Goal: Task Accomplishment & Management: Use online tool/utility

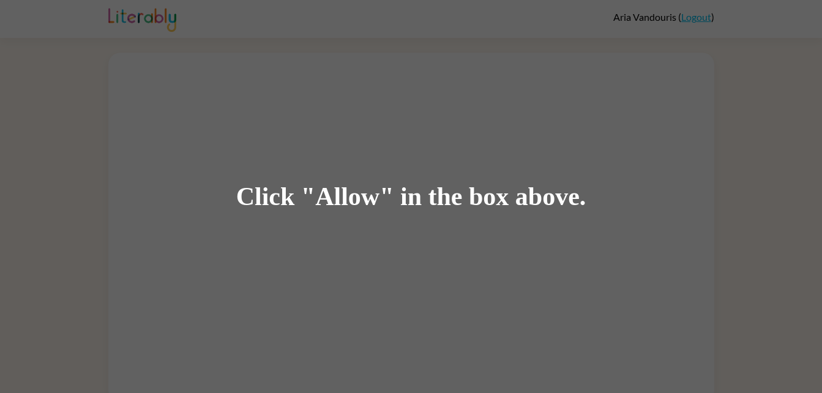
click at [353, 197] on div "Click "Allow" in the box above." at bounding box center [411, 197] width 350 height 28
click at [337, 201] on div "Click "Allow" in the box above." at bounding box center [411, 197] width 350 height 28
click at [362, 267] on div "Click "Allow" in the box above." at bounding box center [411, 196] width 822 height 393
click at [340, 201] on div "Click "Allow" in the box above." at bounding box center [411, 197] width 350 height 28
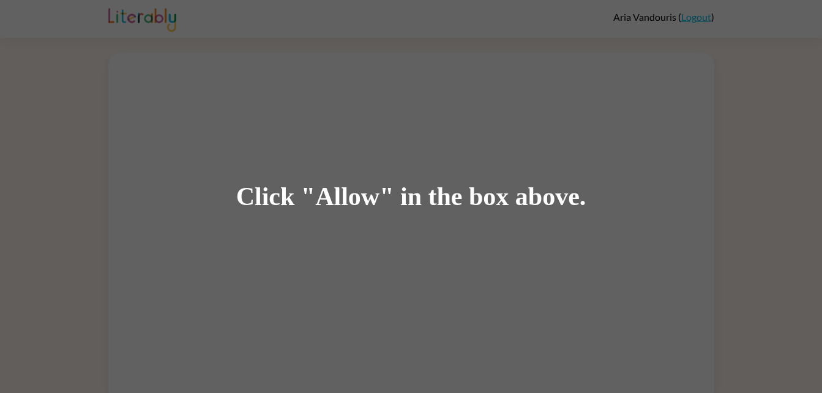
click at [386, 252] on div "Click "Allow" in the box above." at bounding box center [411, 196] width 822 height 393
drag, startPoint x: 324, startPoint y: 182, endPoint x: 328, endPoint y: 196, distance: 14.6
click at [328, 196] on div "Click "Allow" in the box above." at bounding box center [411, 197] width 350 height 28
click at [341, 200] on div "Click "Allow" in the box above." at bounding box center [411, 197] width 350 height 28
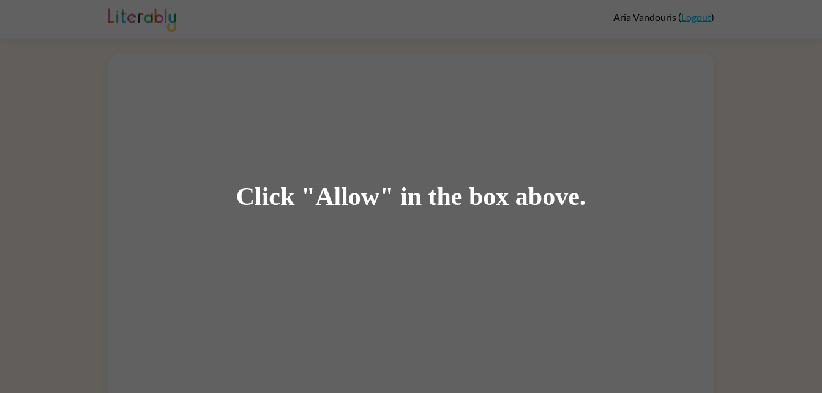
click at [340, 204] on div "Click "Allow" in the box above." at bounding box center [411, 197] width 350 height 28
click at [325, 205] on div "Click "Allow" in the box above." at bounding box center [411, 197] width 350 height 28
drag, startPoint x: 325, startPoint y: 205, endPoint x: 348, endPoint y: 208, distance: 23.5
click at [348, 208] on div "Click "Allow" in the box above." at bounding box center [411, 197] width 350 height 28
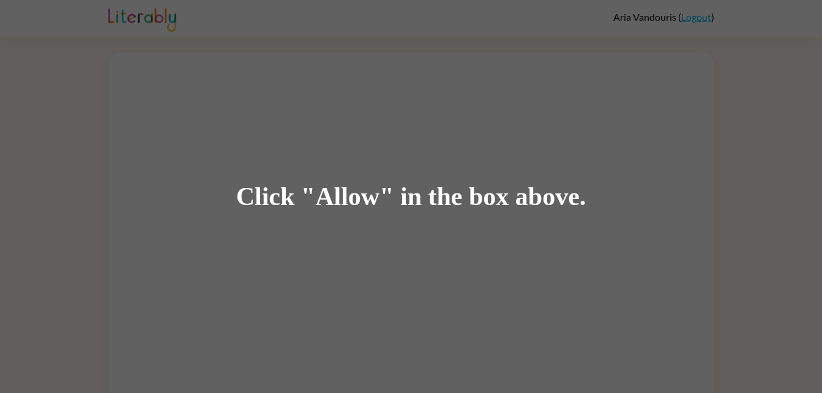
click at [336, 201] on div "Click "Allow" in the box above." at bounding box center [411, 197] width 350 height 28
click at [330, 201] on div "Click "Allow" in the box above." at bounding box center [411, 197] width 350 height 28
click at [356, 196] on div "Click "Allow" in the box above." at bounding box center [411, 197] width 350 height 28
click at [348, 199] on div "Click "Allow" in the box above." at bounding box center [411, 197] width 350 height 28
click at [352, 206] on div "Click "Allow" in the box above." at bounding box center [411, 197] width 350 height 28
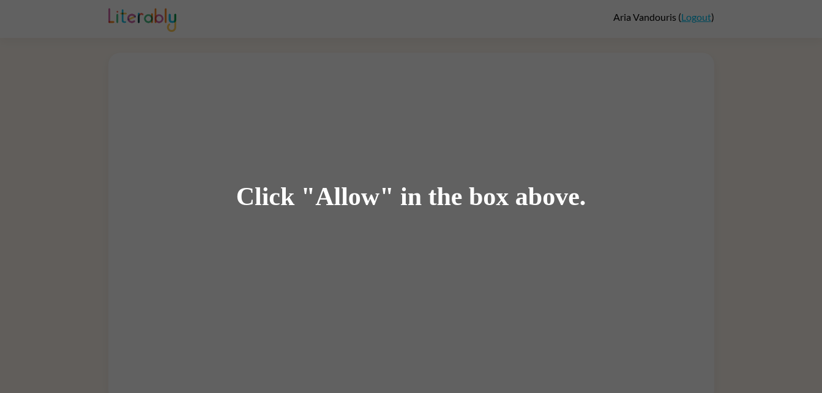
click at [339, 212] on div "Click "Allow" in the box above." at bounding box center [411, 196] width 822 height 393
click at [339, 209] on div "Click "Allow" in the box above." at bounding box center [411, 197] width 350 height 28
click at [344, 190] on div "Click "Allow" in the box above." at bounding box center [411, 197] width 350 height 28
click at [342, 199] on div "Click "Allow" in the box above." at bounding box center [411, 197] width 350 height 28
click at [344, 197] on div "Click "Allow" in the box above." at bounding box center [411, 197] width 350 height 28
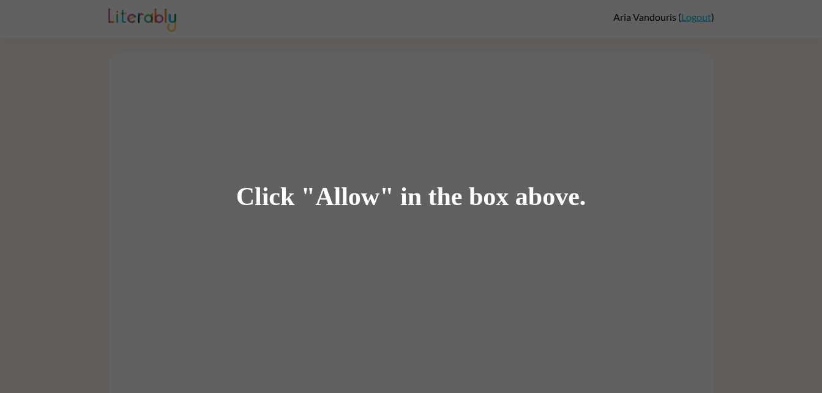
click at [340, 188] on div "Click "Allow" in the box above." at bounding box center [411, 197] width 350 height 28
click at [338, 200] on div "Click "Allow" in the box above." at bounding box center [411, 197] width 350 height 28
click at [337, 201] on div "Click "Allow" in the box above." at bounding box center [411, 197] width 350 height 28
click at [334, 186] on div "Click "Allow" in the box above." at bounding box center [411, 197] width 350 height 28
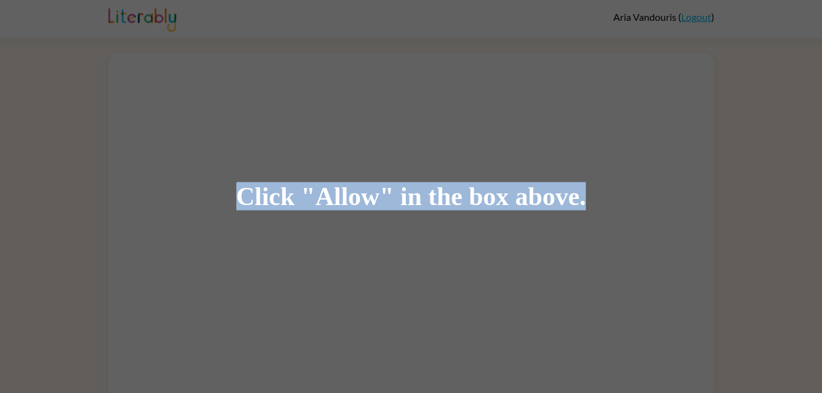
click at [334, 186] on div "Click "Allow" in the box above." at bounding box center [411, 197] width 350 height 28
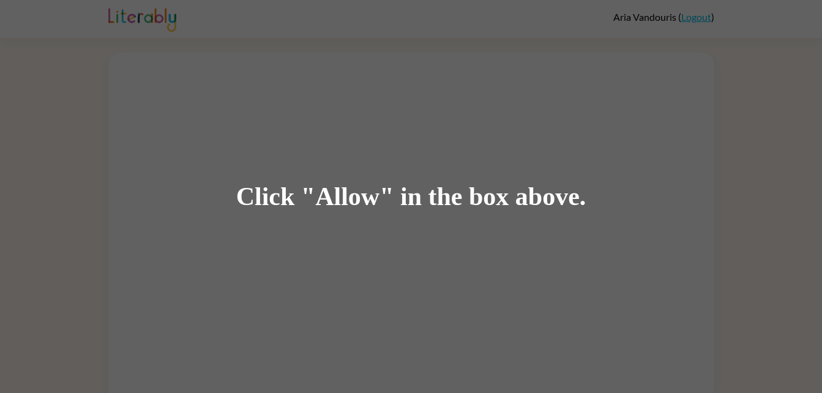
click at [339, 193] on div "Click "Allow" in the box above." at bounding box center [411, 197] width 350 height 28
click at [328, 189] on div "Click "Allow" in the box above." at bounding box center [411, 197] width 350 height 28
click at [348, 241] on div "Click "Allow" in the box above." at bounding box center [411, 196] width 822 height 393
click at [350, 206] on div "Click "Allow" in the box above." at bounding box center [411, 197] width 350 height 28
click at [352, 207] on div "Click "Allow" in the box above." at bounding box center [411, 197] width 350 height 28
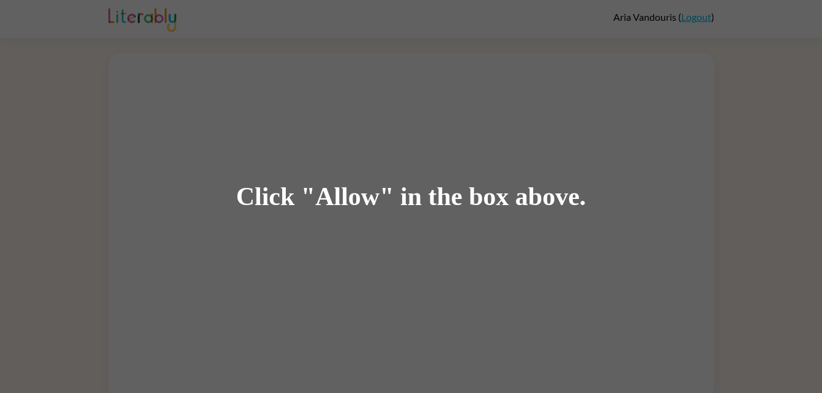
click at [348, 206] on div "Click "Allow" in the box above." at bounding box center [411, 197] width 350 height 28
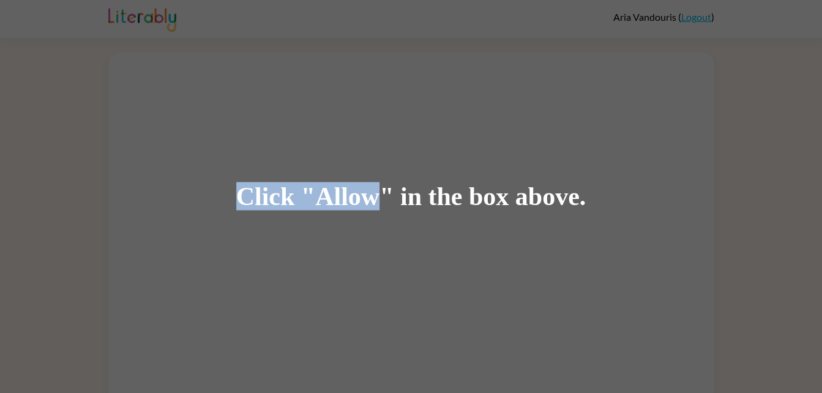
drag, startPoint x: 348, startPoint y: 206, endPoint x: 352, endPoint y: 226, distance: 20.1
click at [352, 226] on div "Click "Allow" in the box above." at bounding box center [411, 196] width 822 height 393
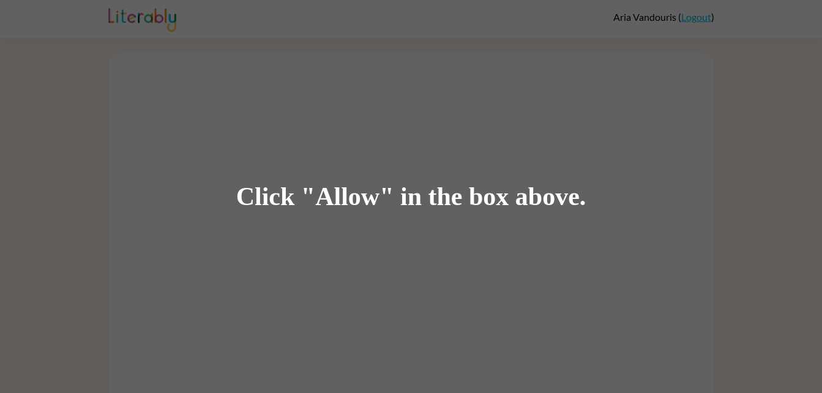
drag, startPoint x: 352, startPoint y: 226, endPoint x: 351, endPoint y: 217, distance: 9.3
click at [351, 217] on div "Click "Allow" in the box above." at bounding box center [411, 196] width 822 height 393
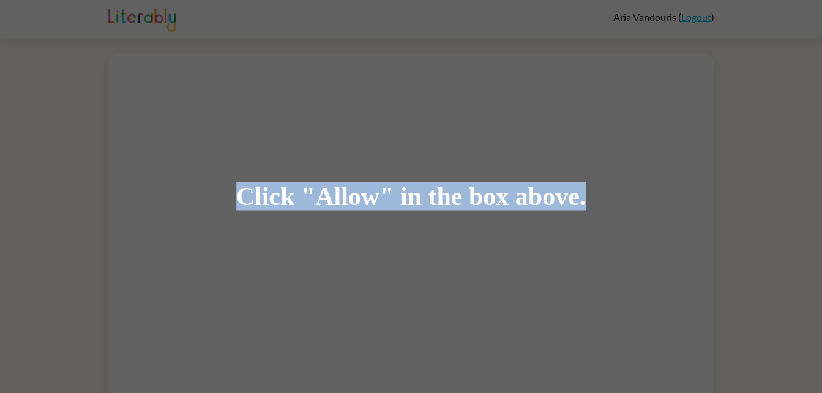
click at [351, 217] on div "Click "Allow" in the box above." at bounding box center [411, 196] width 822 height 393
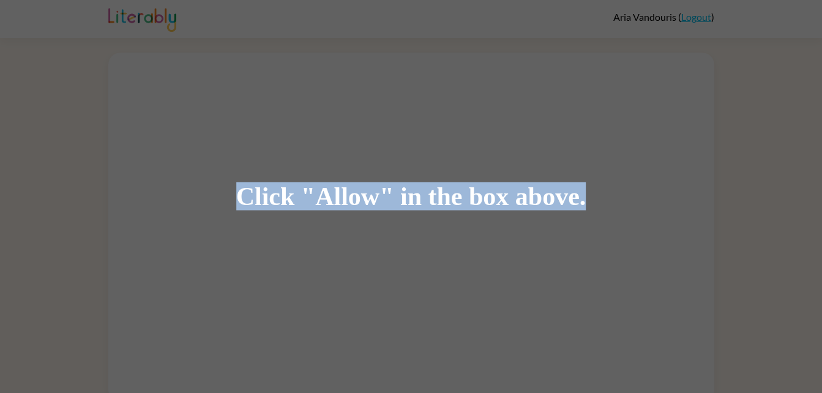
click at [351, 217] on div "Click "Allow" in the box above." at bounding box center [411, 196] width 822 height 393
drag, startPoint x: 351, startPoint y: 217, endPoint x: 334, endPoint y: 195, distance: 27.4
click at [334, 195] on div "Click "Allow" in the box above." at bounding box center [411, 197] width 350 height 28
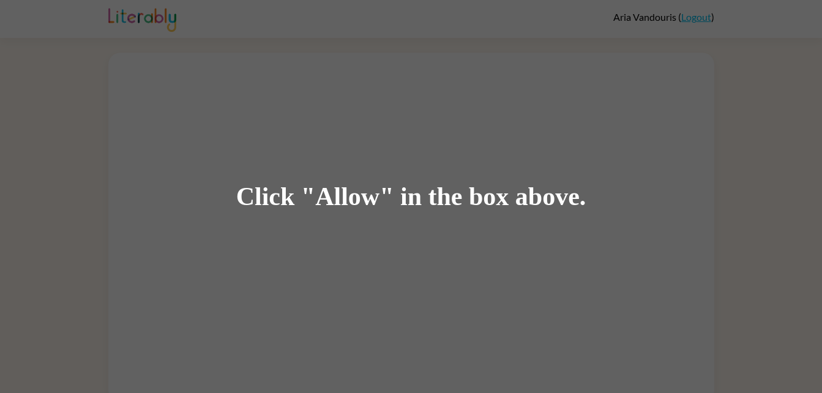
click at [342, 193] on div "Click "Allow" in the box above." at bounding box center [411, 197] width 350 height 28
click at [334, 204] on div "Click "Allow" in the box above." at bounding box center [411, 197] width 350 height 28
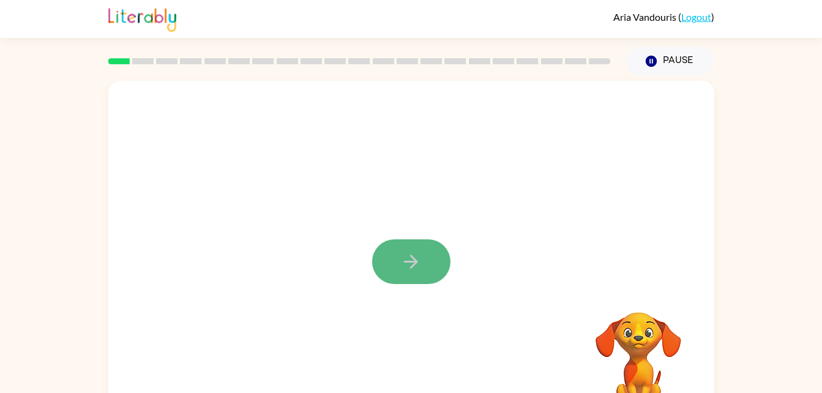
click at [386, 251] on button "button" at bounding box center [411, 261] width 78 height 45
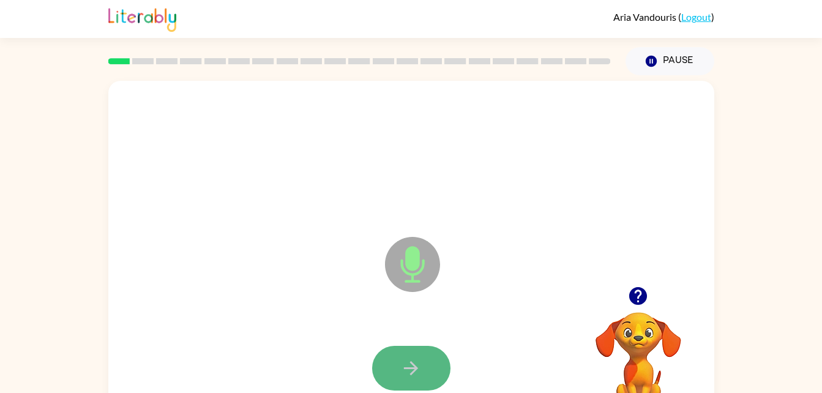
click at [416, 379] on button "button" at bounding box center [411, 368] width 78 height 45
click at [412, 358] on icon "button" at bounding box center [410, 368] width 21 height 21
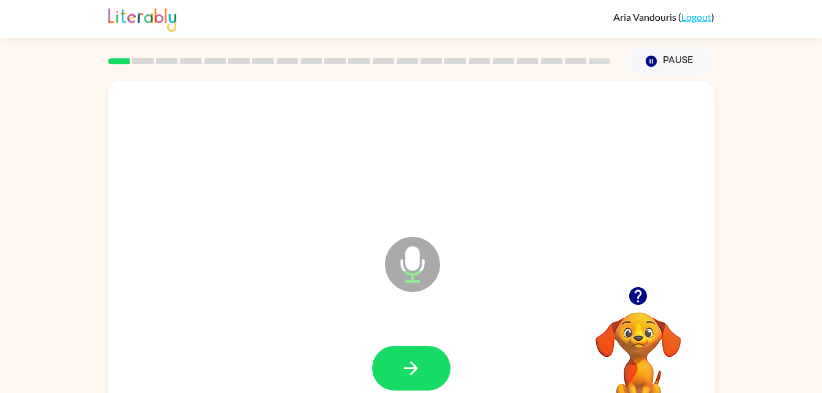
drag, startPoint x: 412, startPoint y: 358, endPoint x: 401, endPoint y: 385, distance: 29.1
click at [401, 385] on button "button" at bounding box center [411, 368] width 78 height 45
click at [415, 378] on icon "button" at bounding box center [410, 368] width 21 height 21
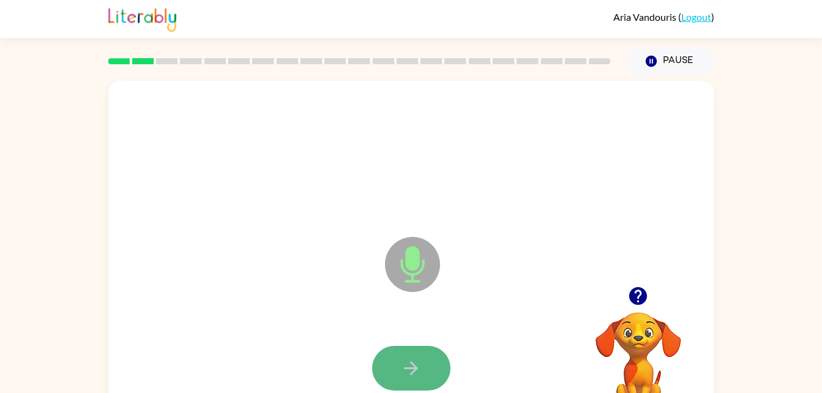
click at [400, 381] on button "button" at bounding box center [411, 368] width 78 height 45
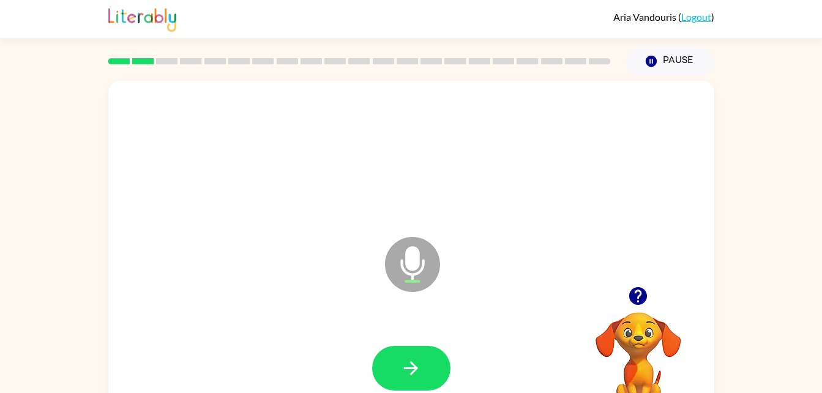
drag, startPoint x: 400, startPoint y: 381, endPoint x: 310, endPoint y: 323, distance: 106.7
click at [310, 323] on div at bounding box center [412, 368] width 582 height 100
click at [438, 358] on button "button" at bounding box center [411, 368] width 78 height 45
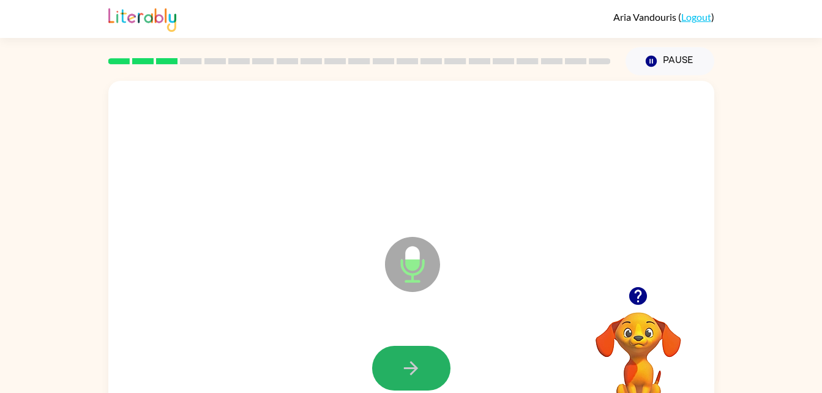
click at [438, 358] on button "button" at bounding box center [411, 368] width 78 height 45
click at [425, 366] on button "button" at bounding box center [411, 368] width 78 height 45
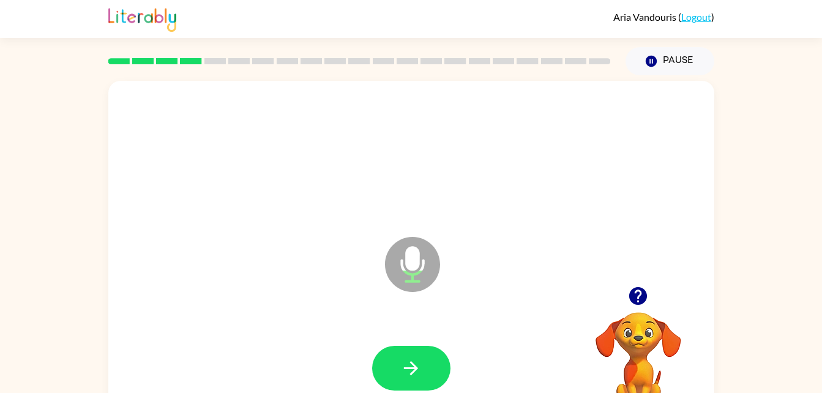
click at [425, 366] on button "button" at bounding box center [411, 368] width 78 height 45
click at [433, 372] on button "button" at bounding box center [411, 368] width 78 height 45
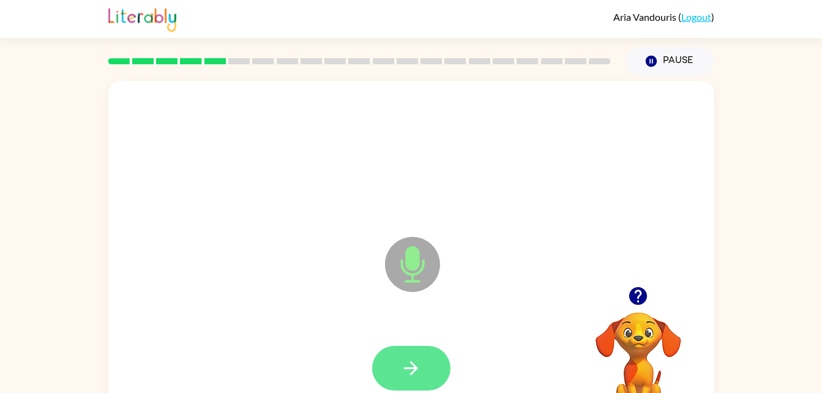
click at [413, 389] on button "button" at bounding box center [411, 368] width 78 height 45
click at [419, 374] on icon "button" at bounding box center [410, 368] width 21 height 21
click at [410, 381] on button "button" at bounding box center [411, 368] width 78 height 45
click at [392, 364] on button "button" at bounding box center [411, 368] width 78 height 45
click at [400, 364] on button "button" at bounding box center [411, 368] width 78 height 45
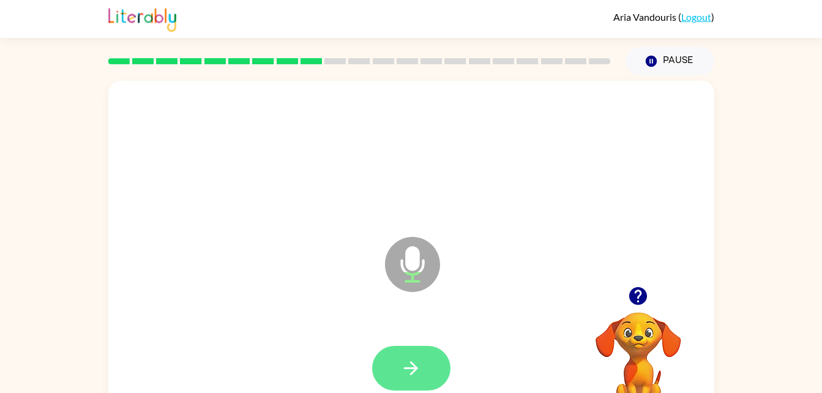
click at [407, 370] on icon "button" at bounding box center [410, 368] width 21 height 21
click at [415, 351] on button "button" at bounding box center [411, 368] width 78 height 45
click at [408, 376] on icon "button" at bounding box center [410, 368] width 21 height 21
click at [400, 382] on button "button" at bounding box center [411, 368] width 78 height 45
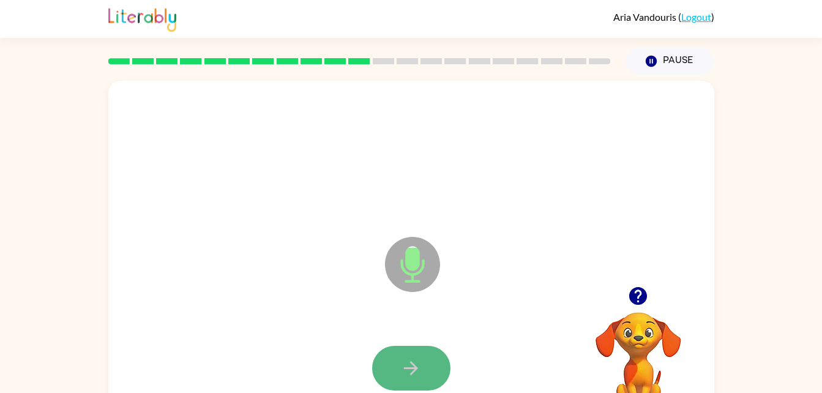
click at [423, 359] on button "button" at bounding box center [411, 368] width 78 height 45
click at [421, 374] on icon "button" at bounding box center [410, 368] width 21 height 21
click at [420, 382] on button "button" at bounding box center [411, 368] width 78 height 45
click at [419, 385] on button "button" at bounding box center [411, 368] width 78 height 45
click at [425, 381] on button "button" at bounding box center [411, 368] width 78 height 45
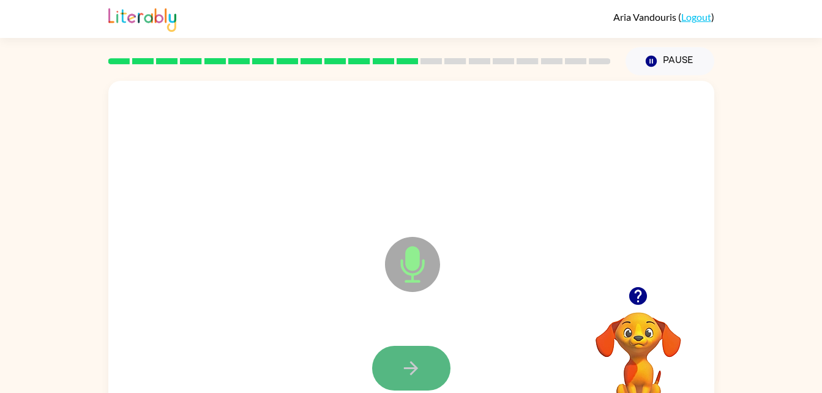
click at [407, 380] on button "button" at bounding box center [411, 368] width 78 height 45
click at [411, 381] on button "button" at bounding box center [411, 368] width 78 height 45
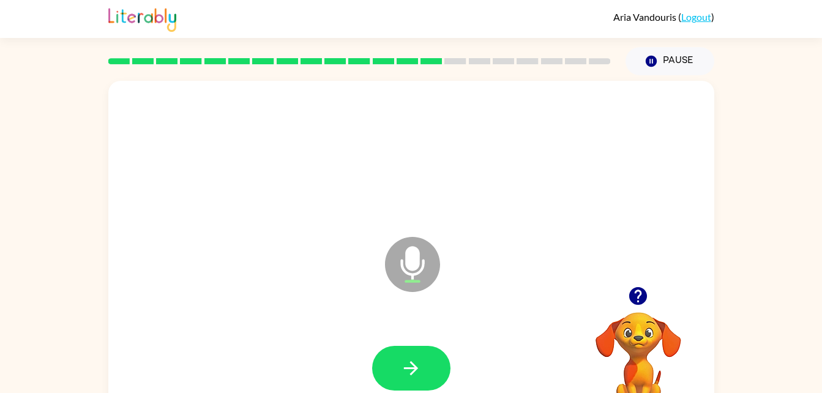
click at [411, 381] on button "button" at bounding box center [411, 368] width 78 height 45
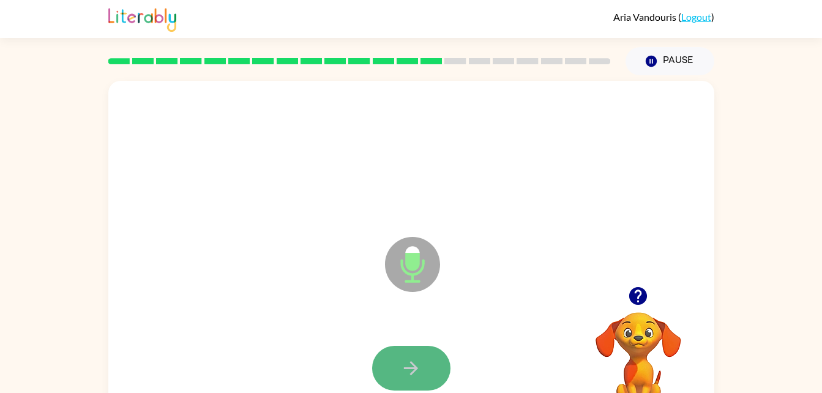
drag, startPoint x: 411, startPoint y: 381, endPoint x: 385, endPoint y: 374, distance: 27.3
click at [385, 374] on button "button" at bounding box center [411, 368] width 78 height 45
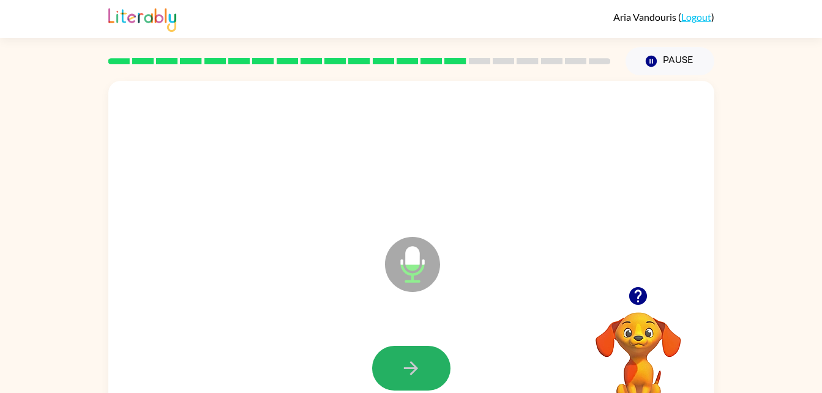
click at [396, 364] on button "button" at bounding box center [411, 368] width 78 height 45
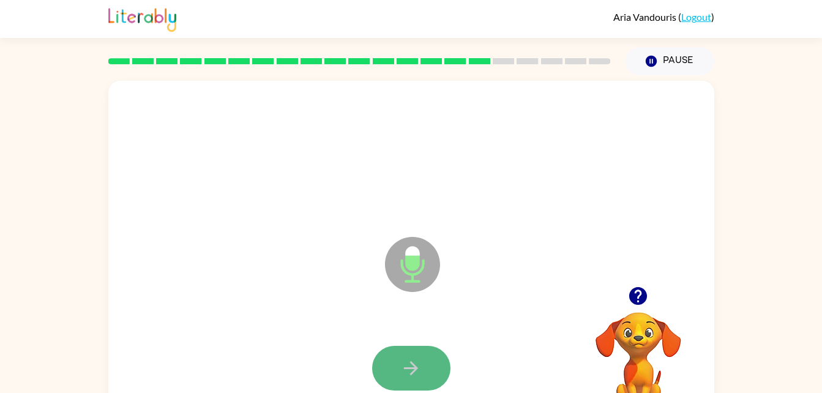
click at [394, 364] on button "button" at bounding box center [411, 368] width 78 height 45
click at [404, 362] on icon "button" at bounding box center [410, 368] width 21 height 21
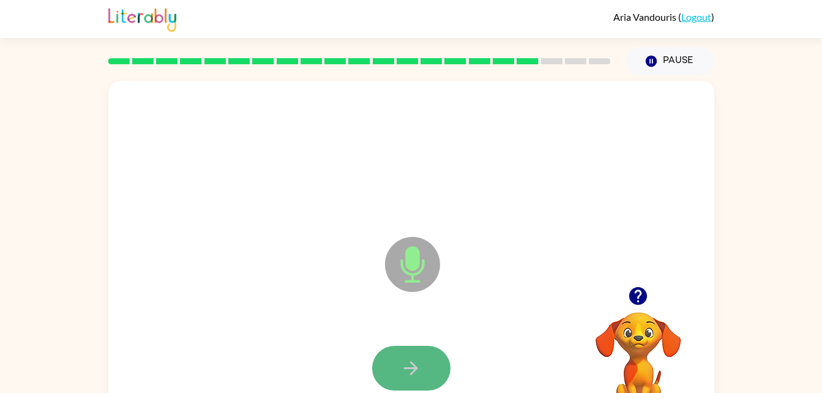
click at [420, 365] on icon "button" at bounding box center [410, 368] width 21 height 21
click at [410, 365] on icon "button" at bounding box center [410, 368] width 21 height 21
drag, startPoint x: 410, startPoint y: 365, endPoint x: 400, endPoint y: 369, distance: 11.3
click at [400, 369] on button "button" at bounding box center [411, 368] width 78 height 45
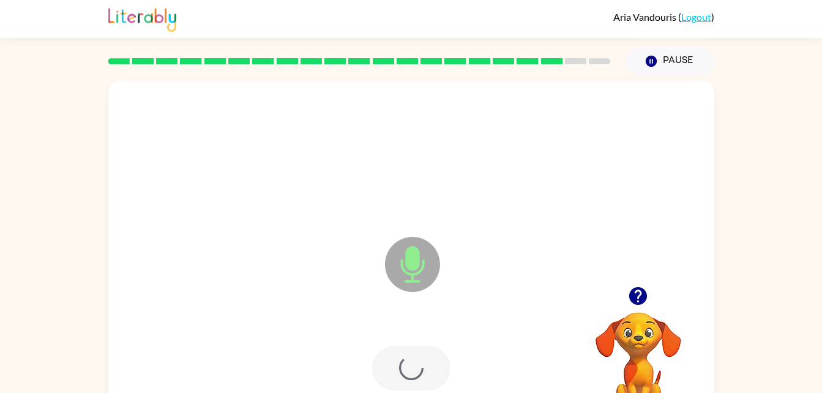
click at [400, 369] on div at bounding box center [411, 368] width 78 height 45
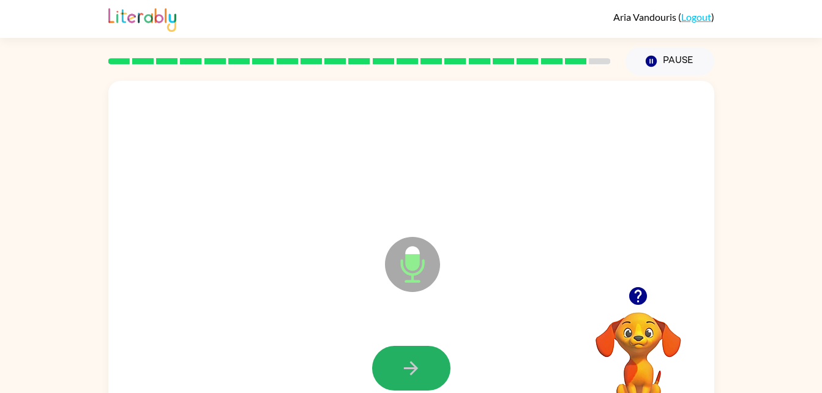
click at [400, 369] on button "button" at bounding box center [411, 368] width 78 height 45
click at [396, 372] on button "button" at bounding box center [411, 368] width 78 height 45
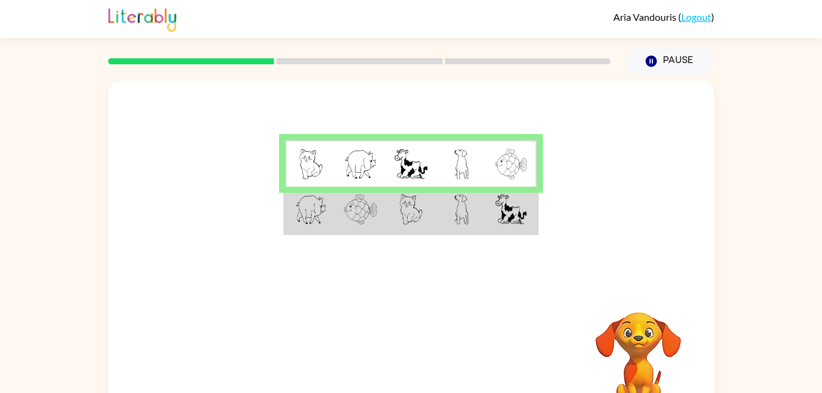
click at [345, 179] on img at bounding box center [360, 164] width 33 height 31
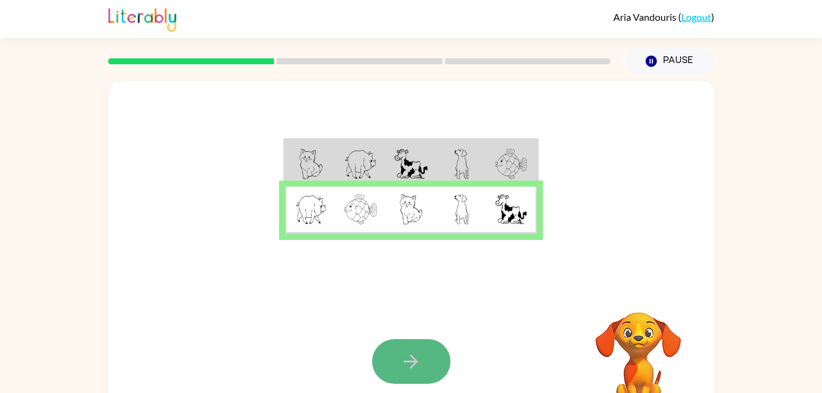
click at [410, 359] on icon "button" at bounding box center [410, 361] width 21 height 21
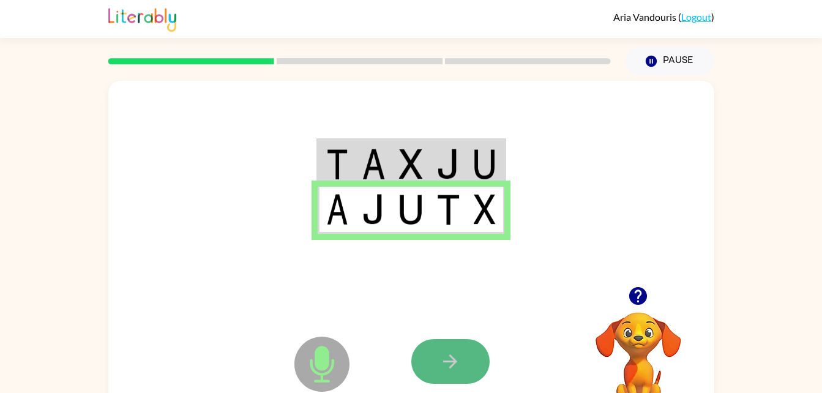
click at [442, 364] on icon "button" at bounding box center [450, 361] width 21 height 21
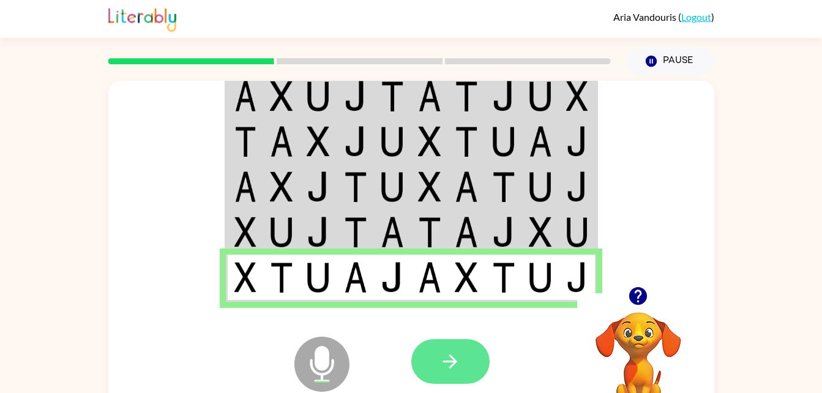
click at [454, 367] on icon "button" at bounding box center [450, 361] width 21 height 21
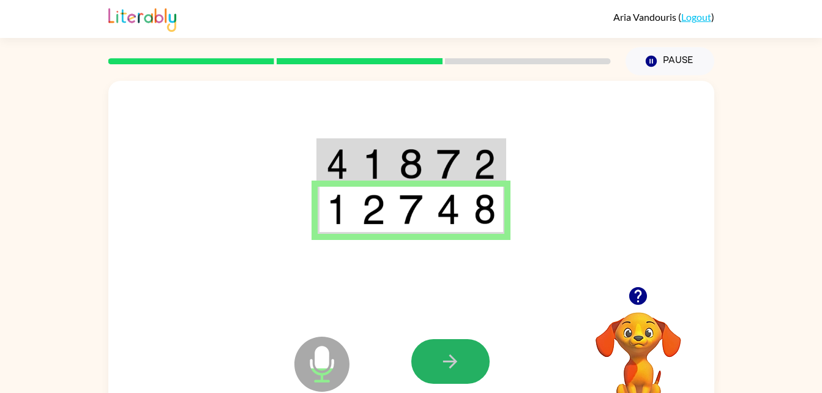
click at [454, 367] on icon "button" at bounding box center [450, 361] width 21 height 21
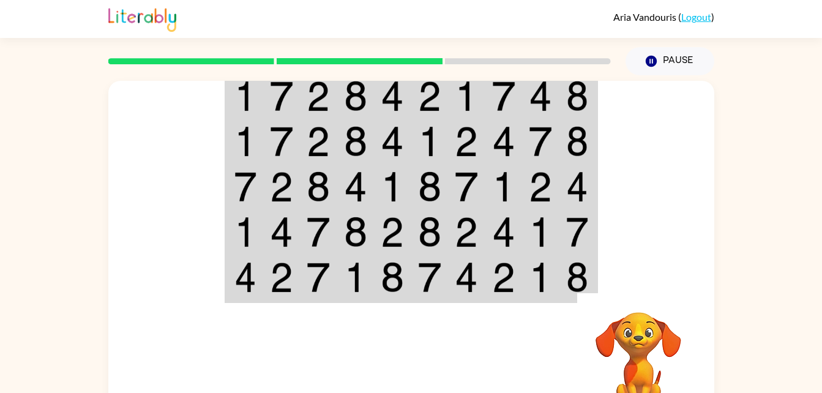
click at [454, 367] on div at bounding box center [501, 362] width 181 height 138
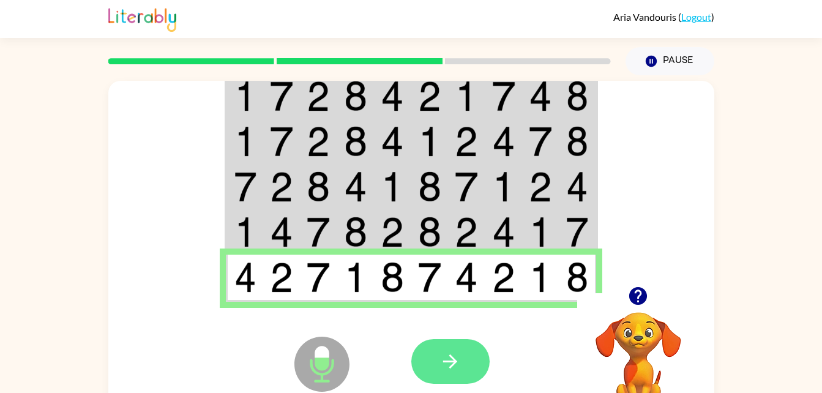
click at [437, 353] on button "button" at bounding box center [450, 361] width 78 height 45
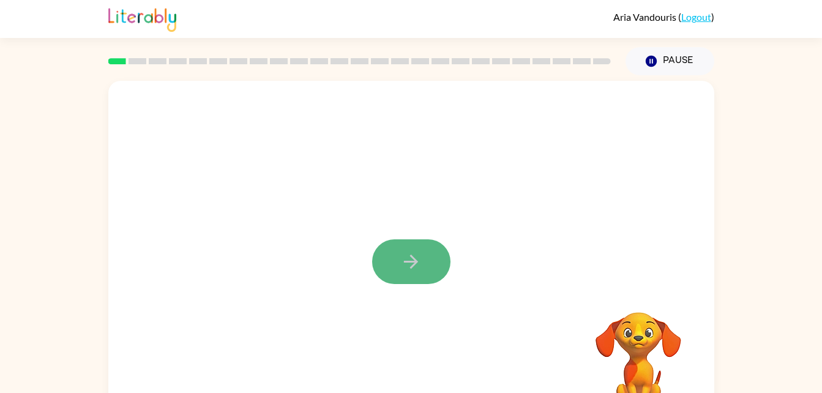
click at [413, 251] on icon "button" at bounding box center [410, 261] width 21 height 21
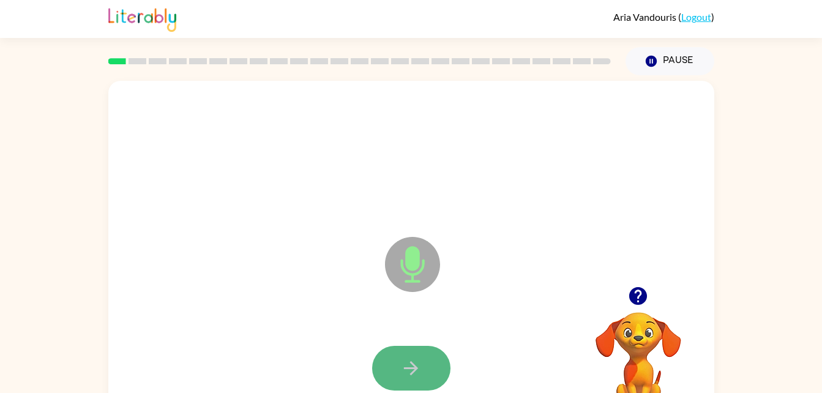
click at [415, 374] on icon "button" at bounding box center [410, 368] width 21 height 21
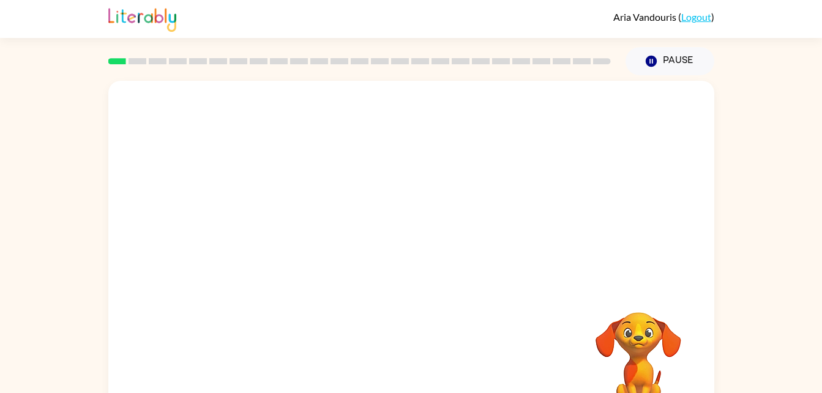
scroll to position [5, 0]
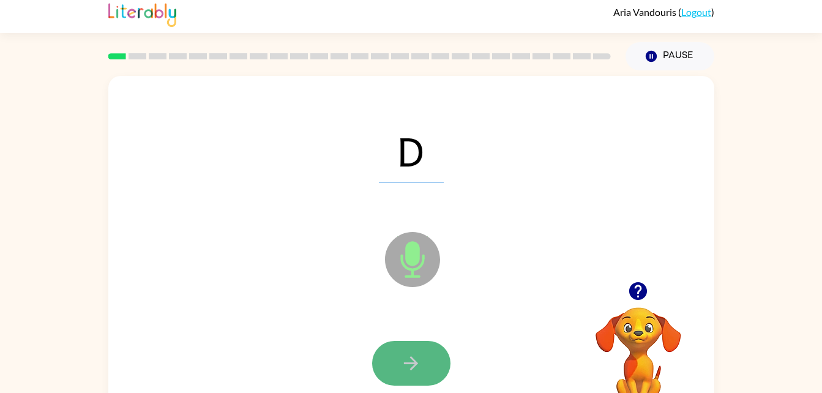
click at [420, 359] on icon "button" at bounding box center [410, 363] width 21 height 21
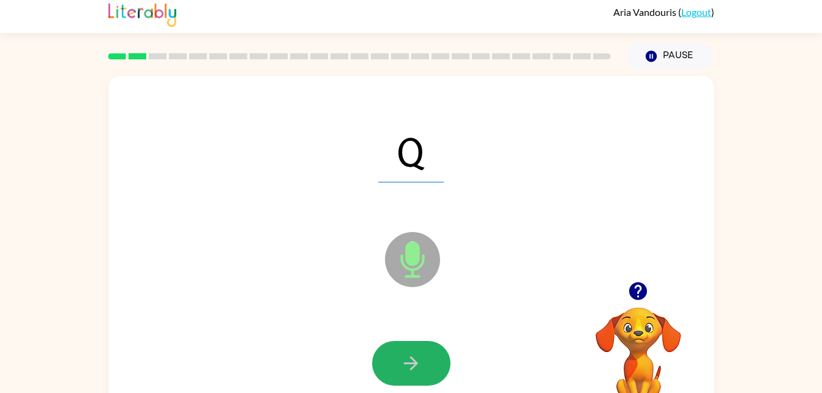
click at [429, 348] on button "button" at bounding box center [411, 363] width 78 height 45
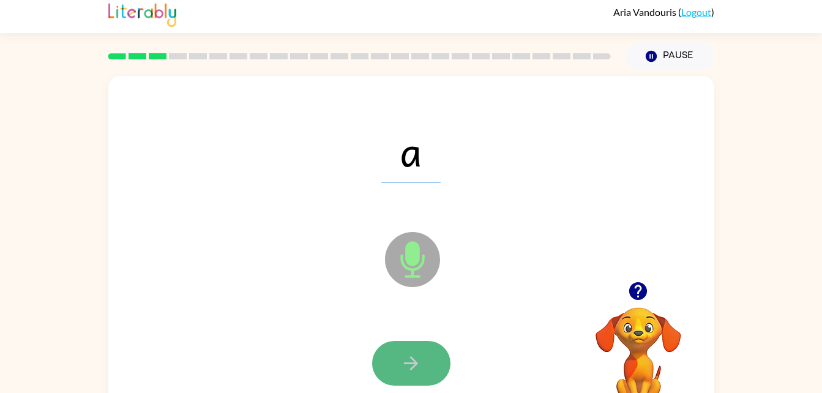
click at [427, 350] on button "button" at bounding box center [411, 363] width 78 height 45
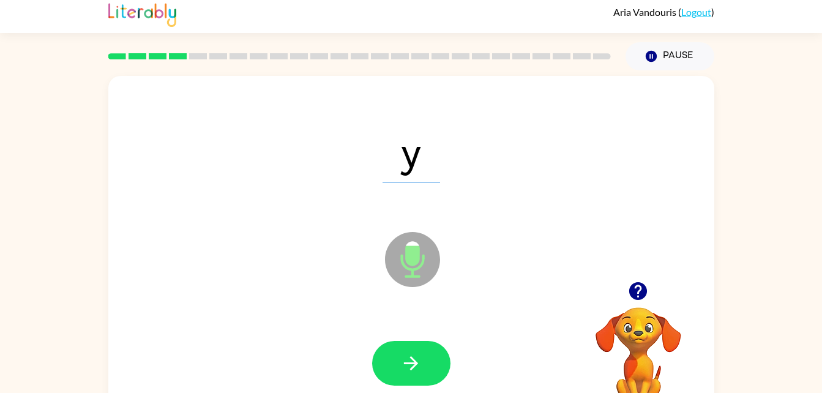
click at [427, 350] on button "button" at bounding box center [411, 363] width 78 height 45
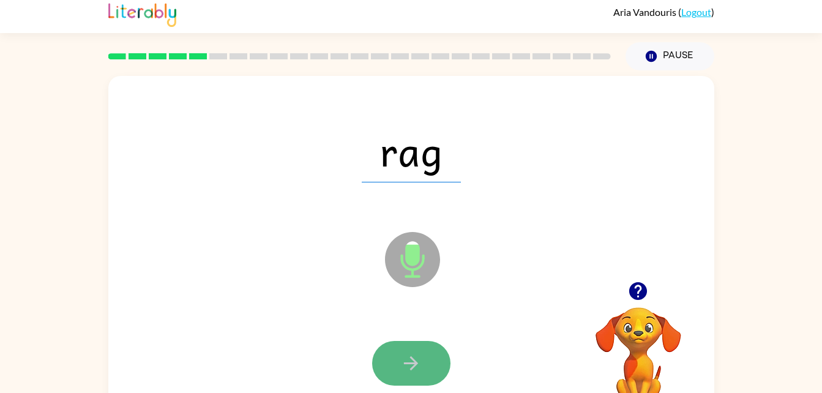
drag, startPoint x: 426, startPoint y: 350, endPoint x: 410, endPoint y: 364, distance: 21.7
click at [410, 364] on icon "button" at bounding box center [410, 363] width 21 height 21
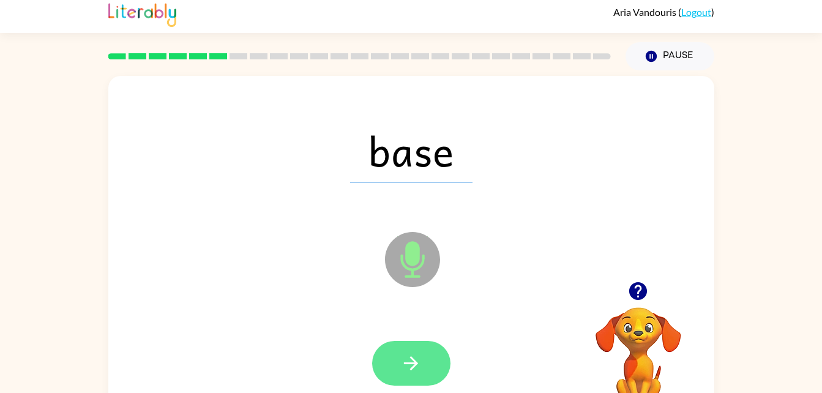
click at [408, 368] on icon "button" at bounding box center [410, 363] width 21 height 21
click at [408, 370] on icon "button" at bounding box center [410, 363] width 21 height 21
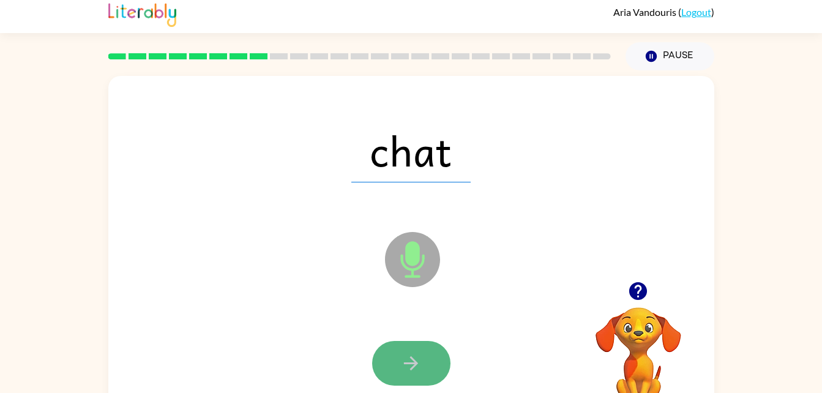
click at [408, 378] on button "button" at bounding box center [411, 363] width 78 height 45
click at [407, 381] on button "button" at bounding box center [411, 363] width 78 height 45
click at [419, 363] on icon "button" at bounding box center [410, 363] width 21 height 21
click at [429, 363] on button "button" at bounding box center [411, 363] width 78 height 45
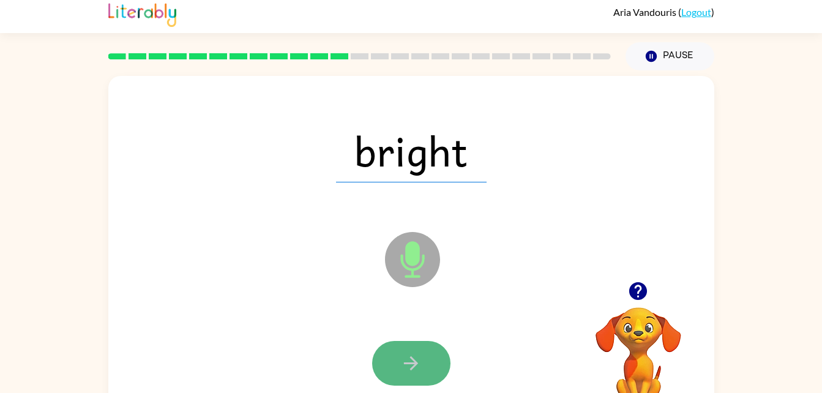
click at [389, 367] on button "button" at bounding box center [411, 363] width 78 height 45
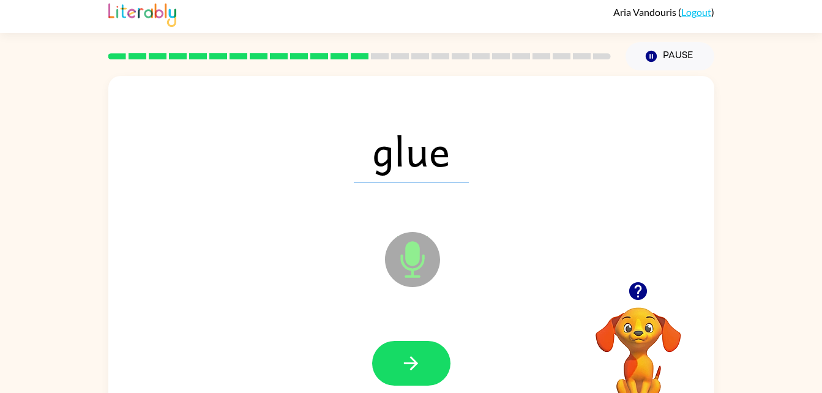
drag, startPoint x: 385, startPoint y: 359, endPoint x: 232, endPoint y: 364, distance: 153.2
click at [232, 364] on div at bounding box center [412, 364] width 582 height 100
click at [435, 372] on button "button" at bounding box center [411, 363] width 78 height 45
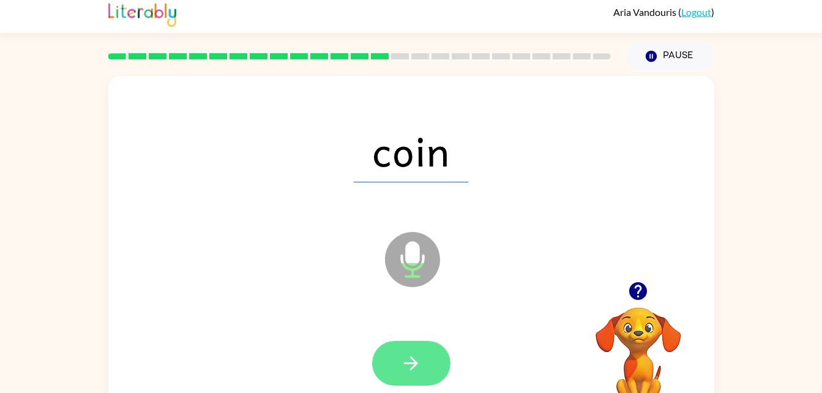
click at [431, 362] on button "button" at bounding box center [411, 363] width 78 height 45
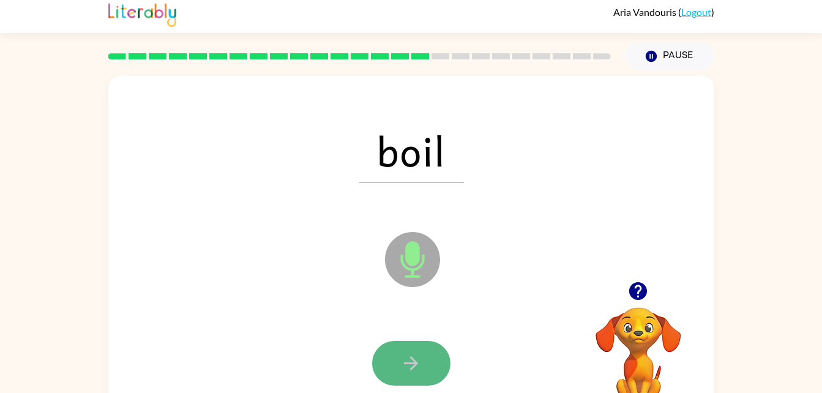
click at [410, 355] on icon "button" at bounding box center [410, 363] width 21 height 21
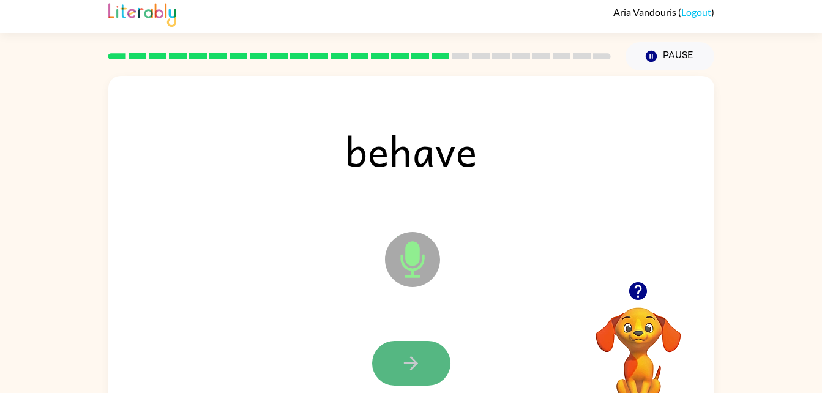
click at [414, 366] on icon "button" at bounding box center [411, 363] width 14 height 14
click at [424, 358] on button "button" at bounding box center [411, 363] width 78 height 45
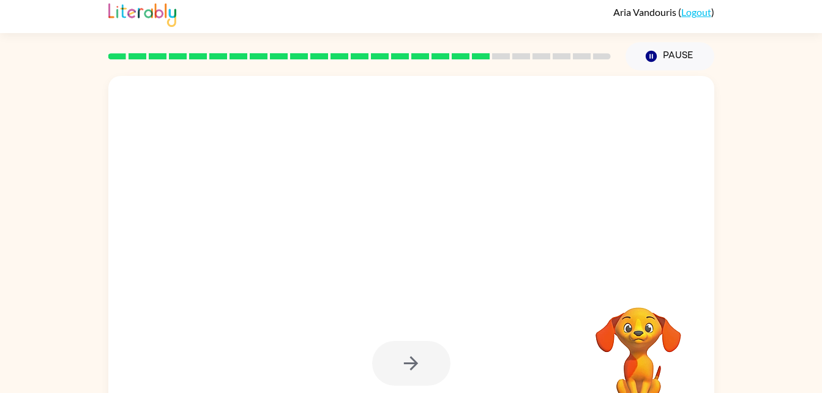
click at [465, 339] on div at bounding box center [412, 364] width 582 height 100
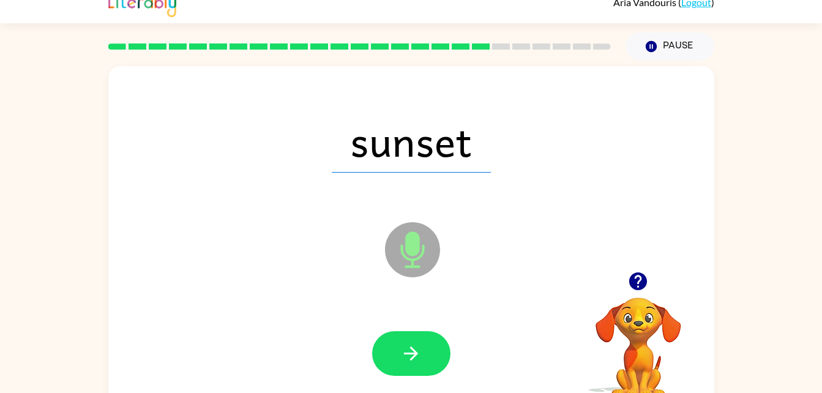
scroll to position [15, 0]
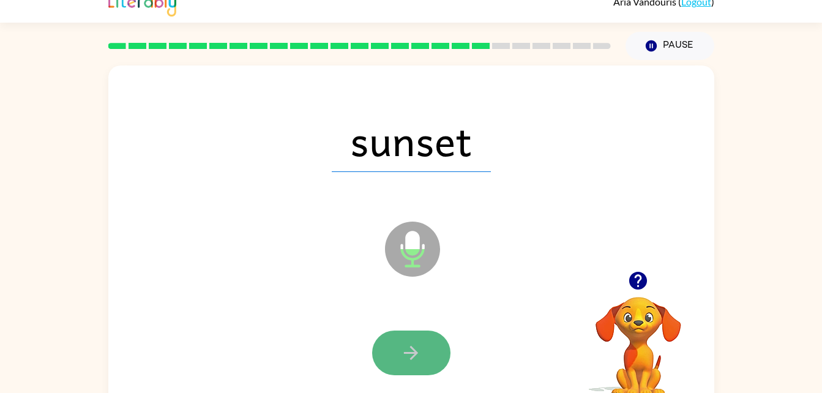
click at [394, 354] on button "button" at bounding box center [411, 353] width 78 height 45
click at [411, 364] on button "button" at bounding box center [411, 353] width 78 height 45
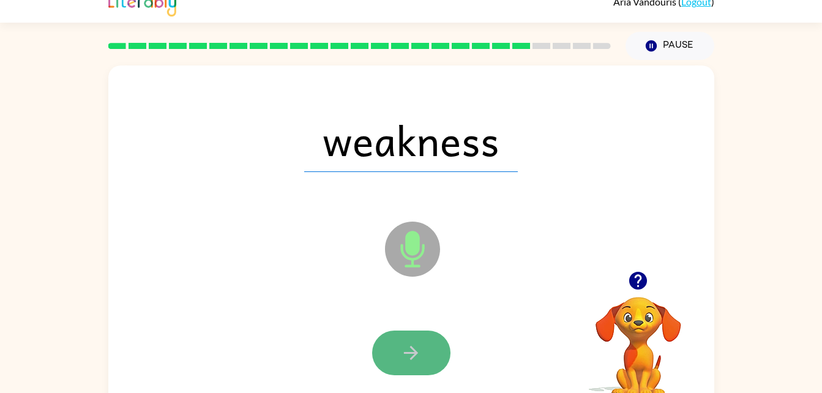
click at [404, 350] on icon "button" at bounding box center [410, 352] width 21 height 21
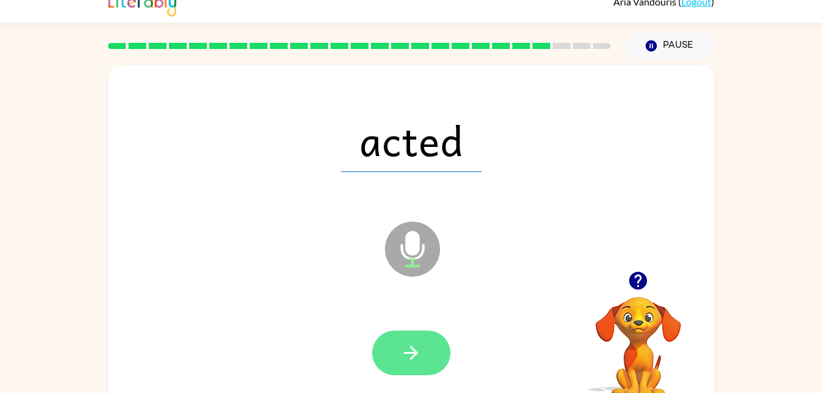
click at [425, 353] on button "button" at bounding box center [411, 353] width 78 height 45
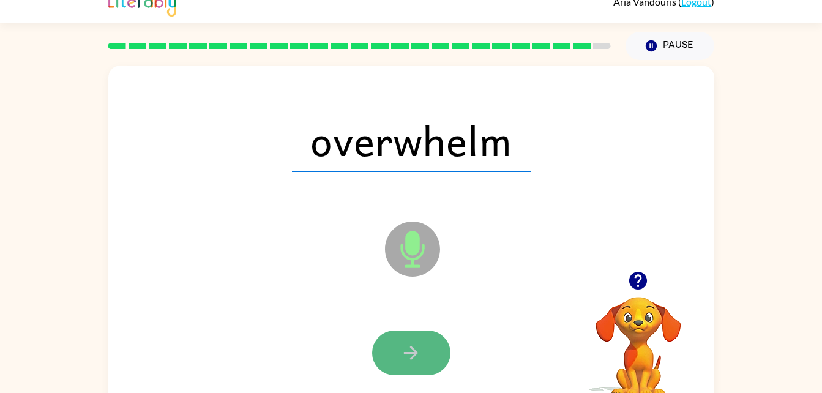
click at [398, 345] on button "button" at bounding box center [411, 353] width 78 height 45
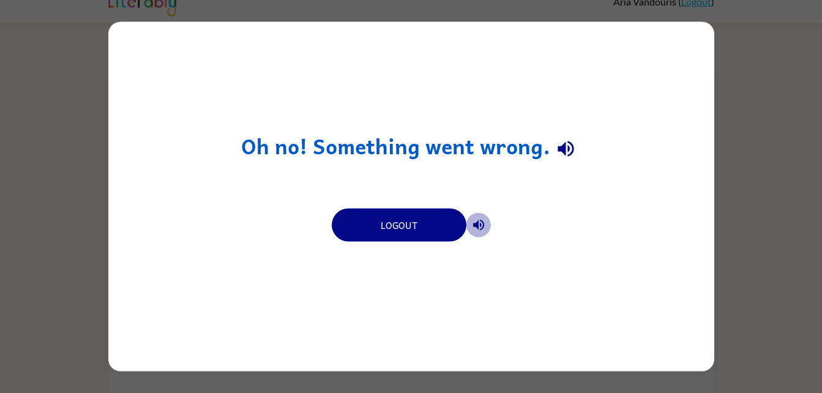
click at [481, 224] on icon "button" at bounding box center [478, 225] width 11 height 11
click at [482, 225] on icon "button" at bounding box center [478, 225] width 15 height 15
click at [563, 145] on icon "button" at bounding box center [566, 149] width 16 height 16
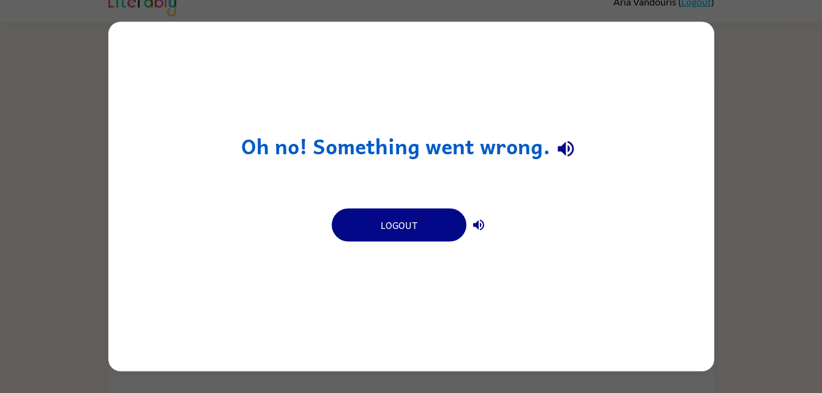
click at [563, 145] on icon "button" at bounding box center [566, 149] width 16 height 16
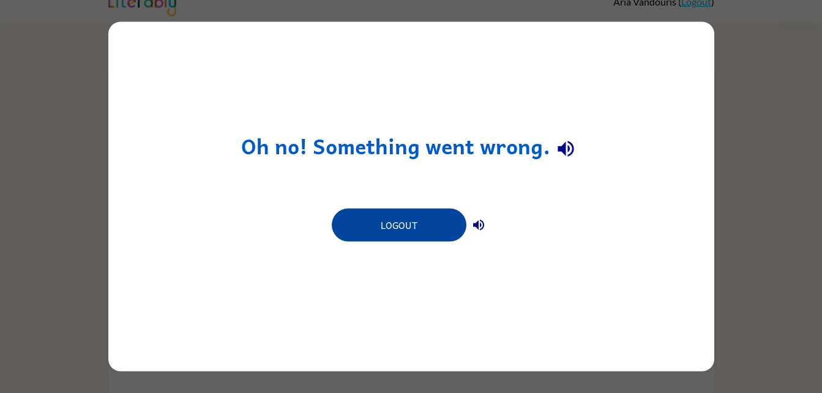
click at [387, 230] on button "Logout" at bounding box center [399, 225] width 135 height 33
